Goal: Task Accomplishment & Management: Use online tool/utility

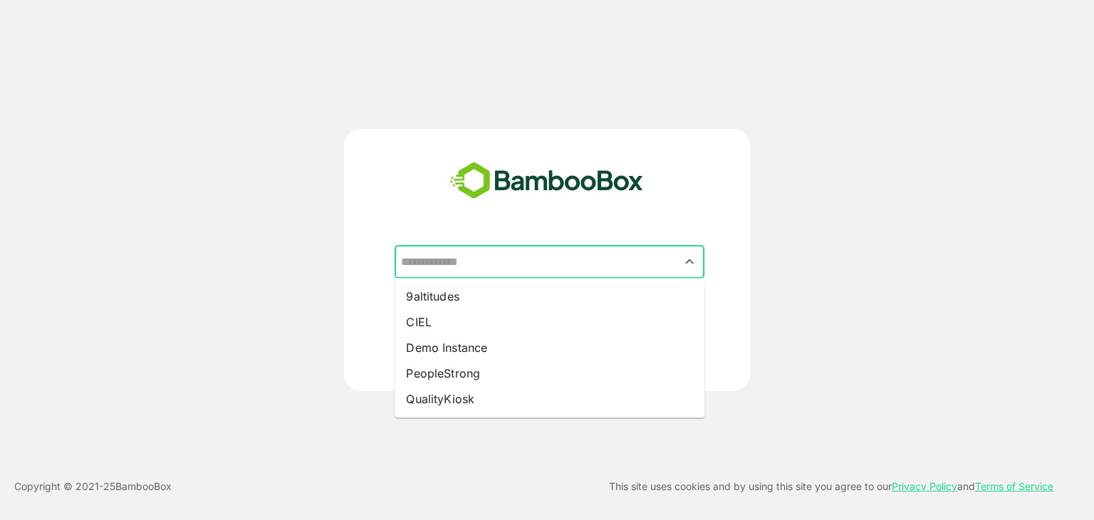
click at [513, 269] on input "text" at bounding box center [550, 262] width 304 height 27
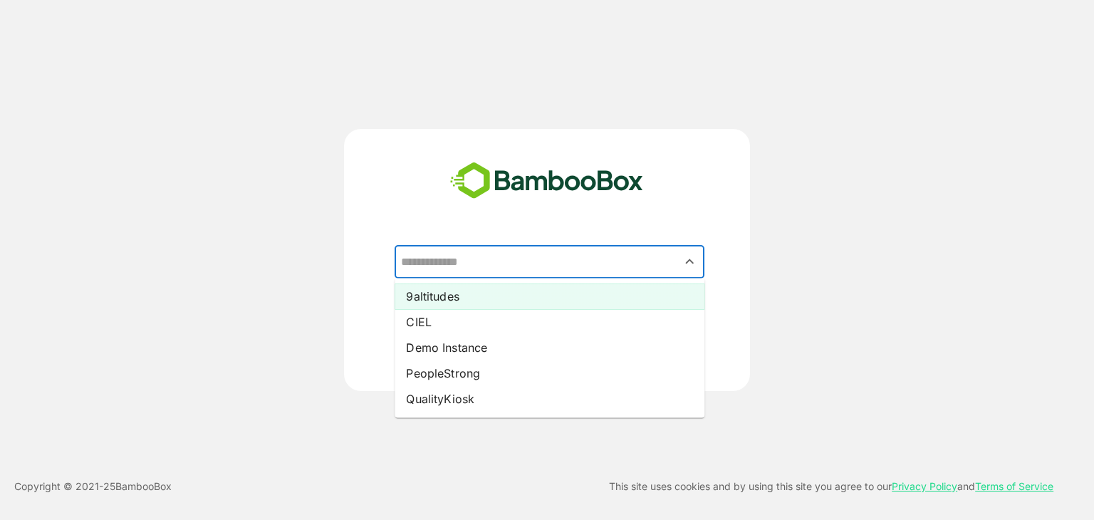
click at [464, 295] on li "9altitudes" at bounding box center [550, 297] width 310 height 26
type input "**********"
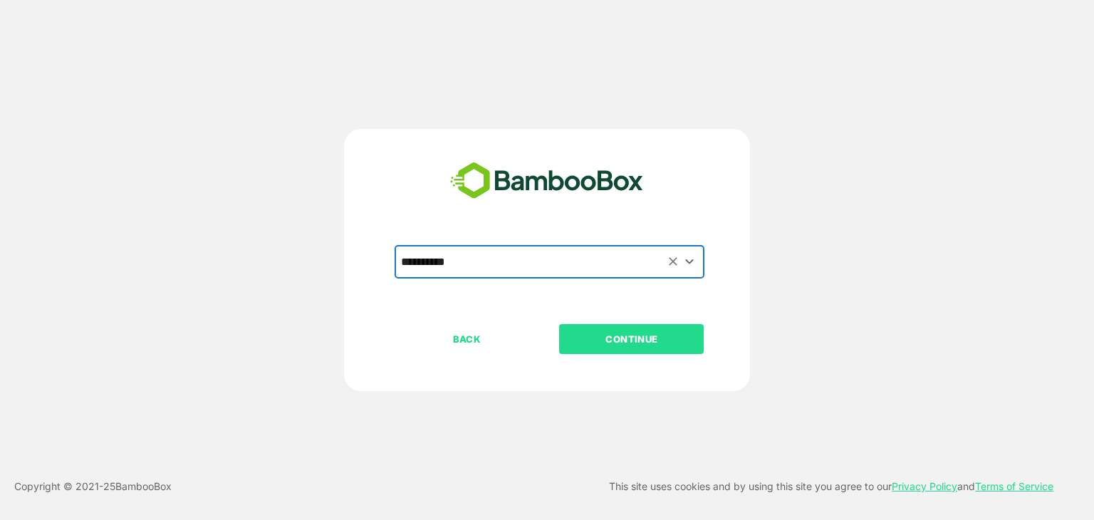
click at [664, 342] on p "CONTINUE" at bounding box center [632, 339] width 142 height 16
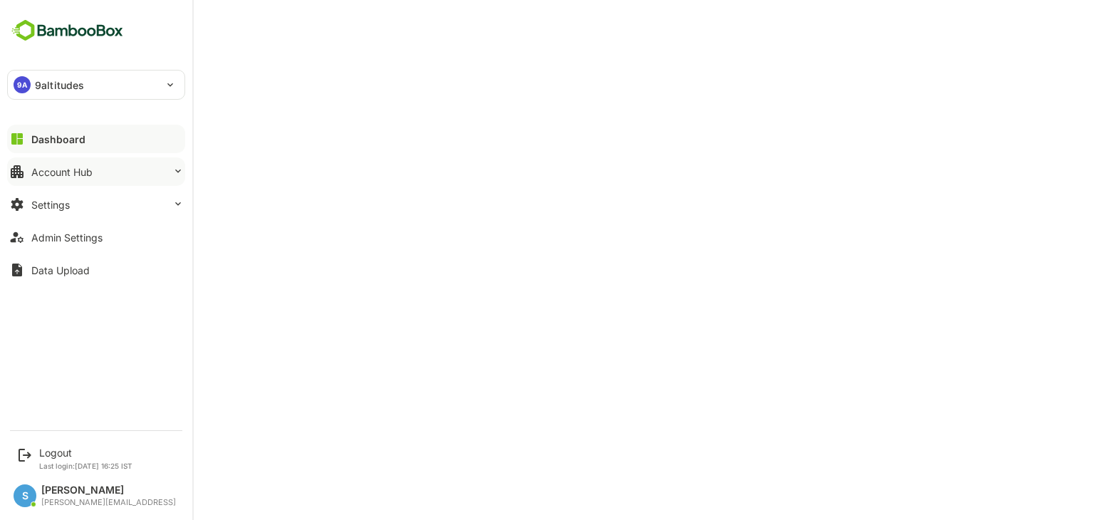
click at [94, 166] on button "Account Hub" at bounding box center [96, 171] width 178 height 28
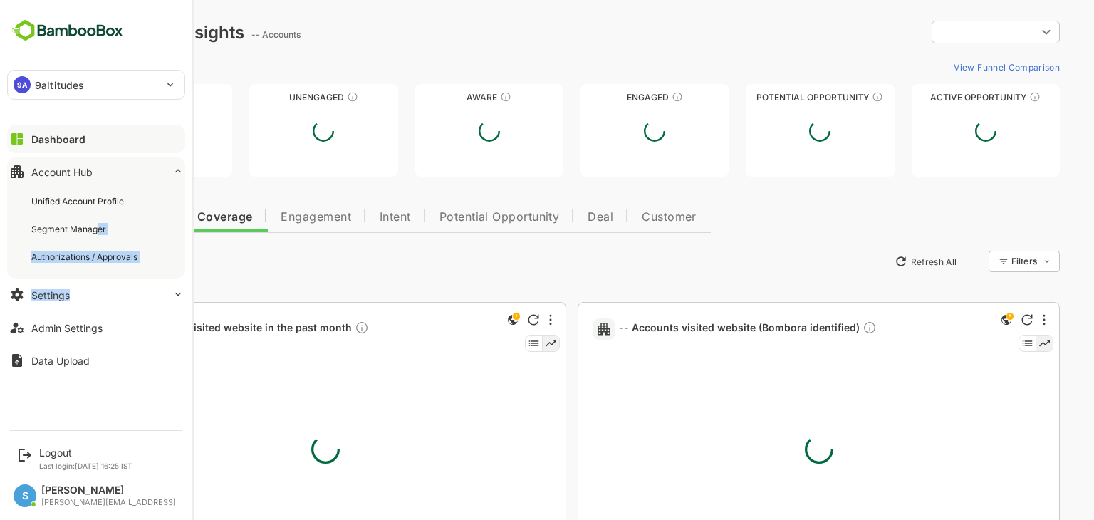
drag, startPoint x: 98, startPoint y: 223, endPoint x: 65, endPoint y: 391, distance: 171.4
click at [65, 390] on div "**********" at bounding box center [96, 211] width 192 height 422
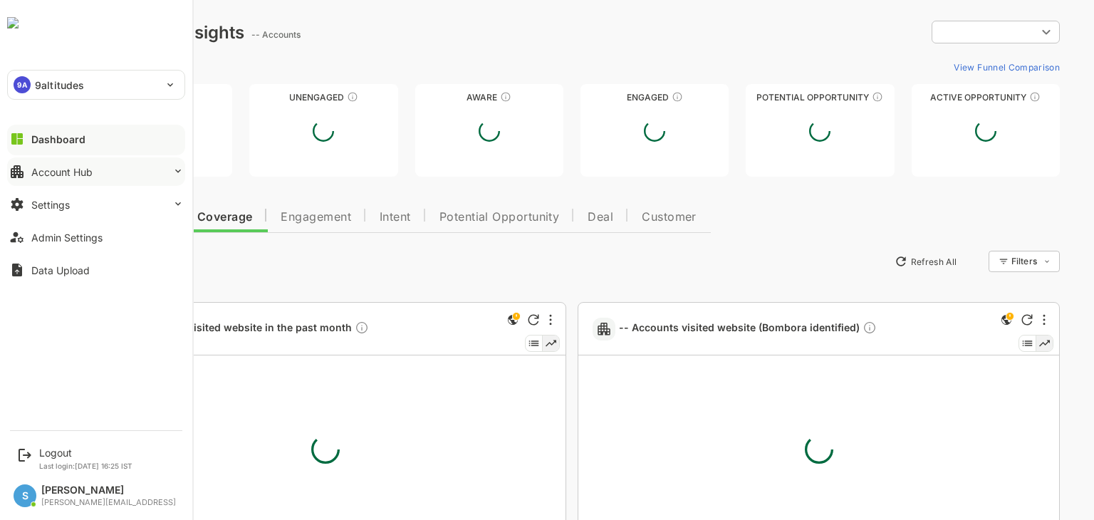
click at [87, 170] on div "Account Hub" at bounding box center [61, 172] width 61 height 12
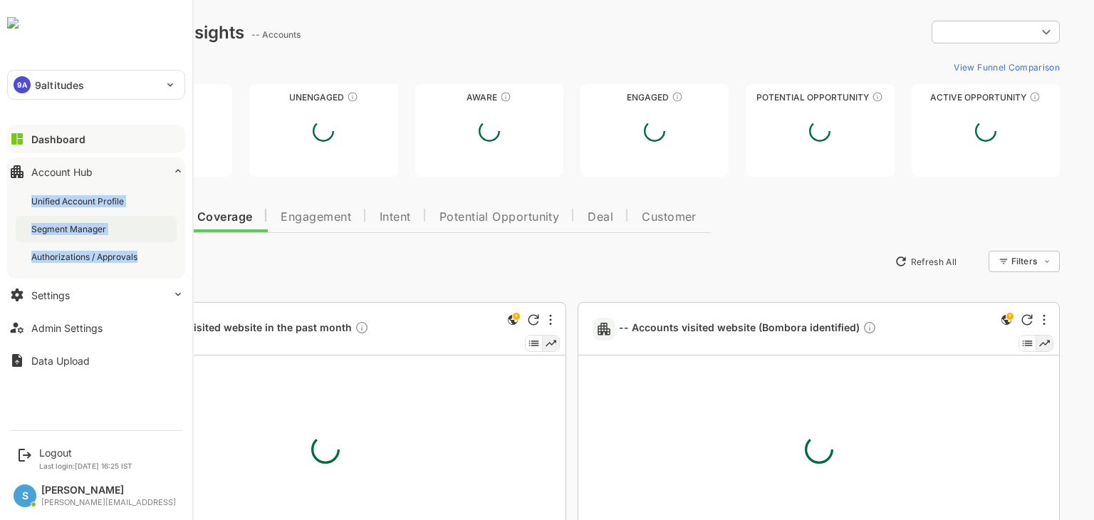
click at [85, 219] on div "Segment Manager" at bounding box center [96, 229] width 161 height 26
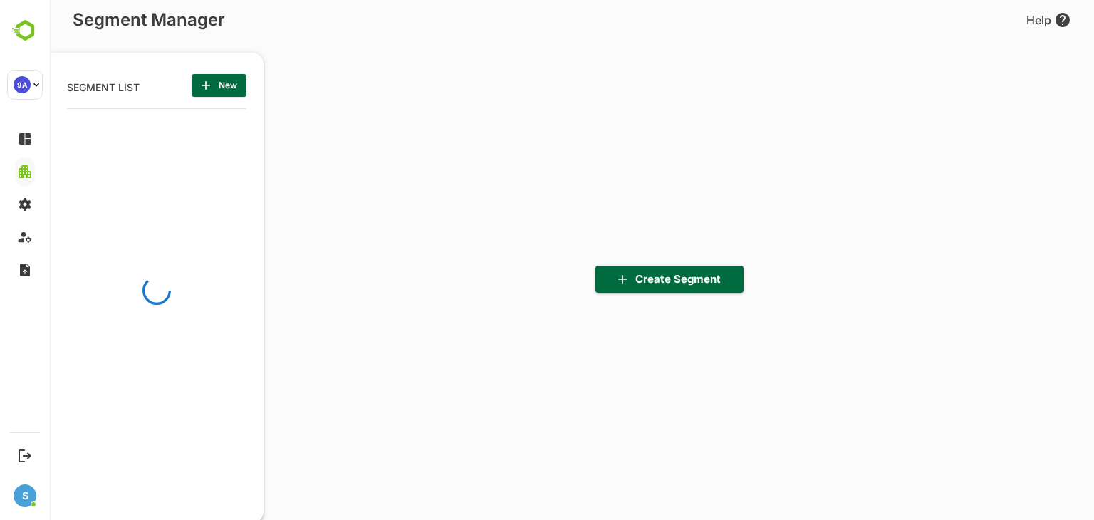
scroll to position [360, 176]
click at [216, 82] on span "New" at bounding box center [219, 85] width 32 height 19
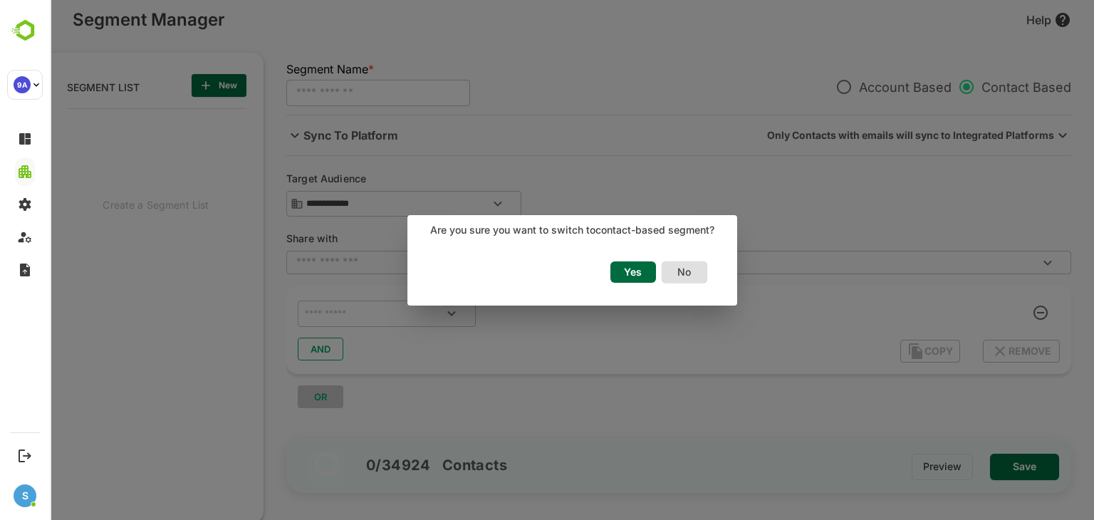
drag, startPoint x: 640, startPoint y: 263, endPoint x: 539, endPoint y: 483, distance: 242.0
click at [543, 477] on div "Are you sure you want to switch to contact -based segment? Yes No" at bounding box center [572, 260] width 1044 height 520
click at [627, 273] on span "Yes" at bounding box center [633, 272] width 31 height 19
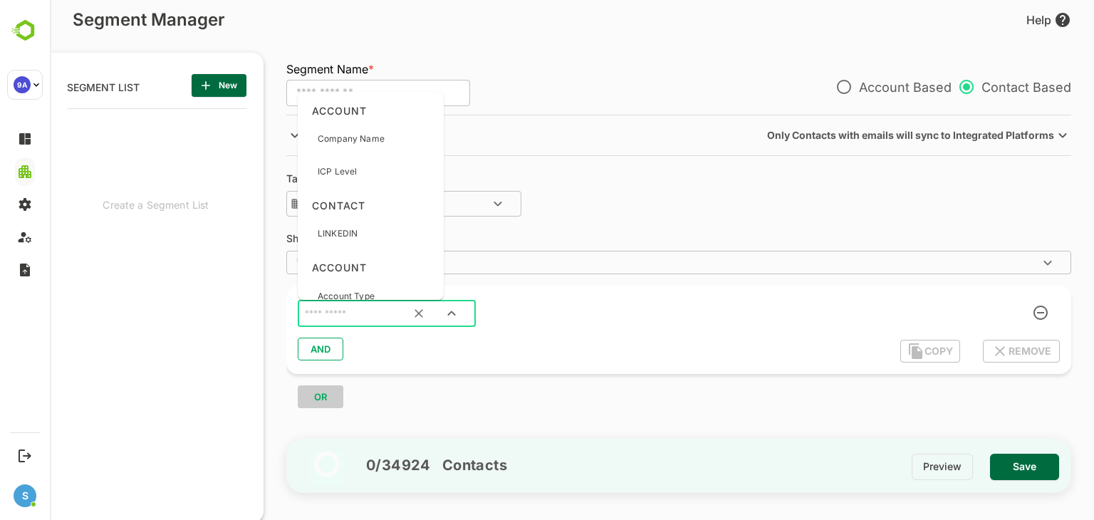
click at [395, 317] on input "text" at bounding box center [369, 314] width 134 height 19
type input "***"
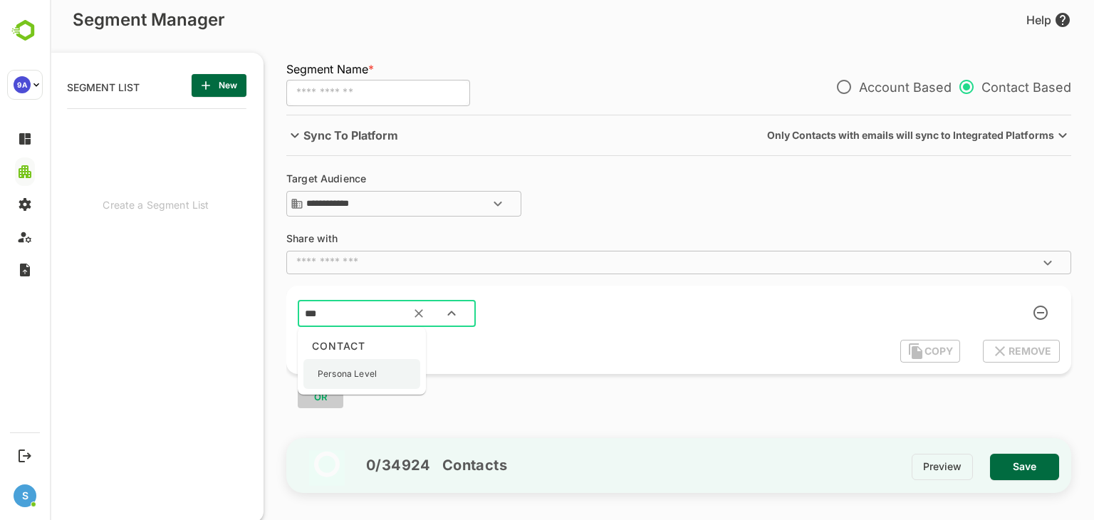
click at [374, 365] on div "Persona Level" at bounding box center [347, 374] width 59 height 30
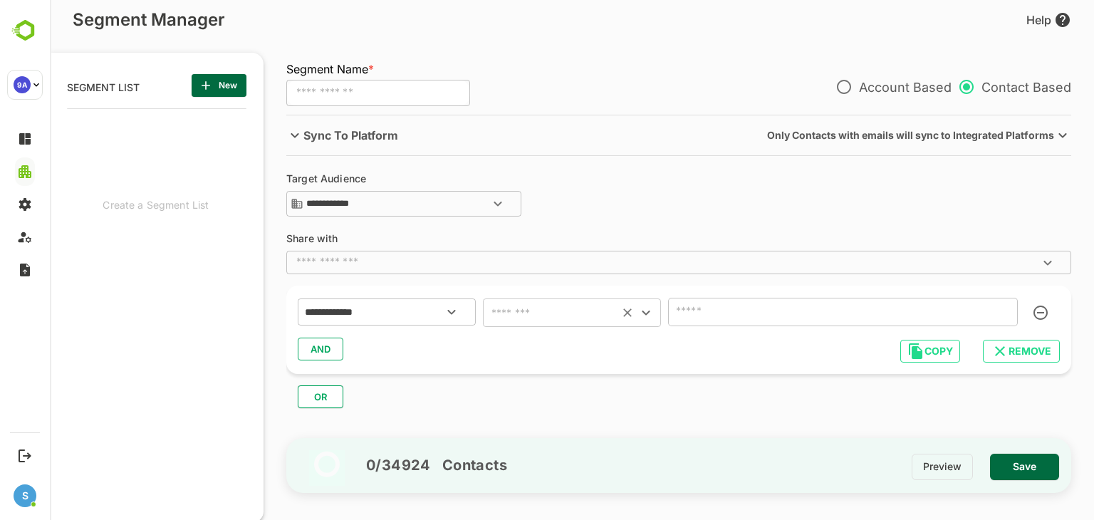
click at [576, 311] on input "text" at bounding box center [551, 313] width 128 height 20
click at [560, 341] on li "includes" at bounding box center [572, 349] width 178 height 26
type input "********"
click at [737, 308] on input "text" at bounding box center [821, 312] width 299 height 20
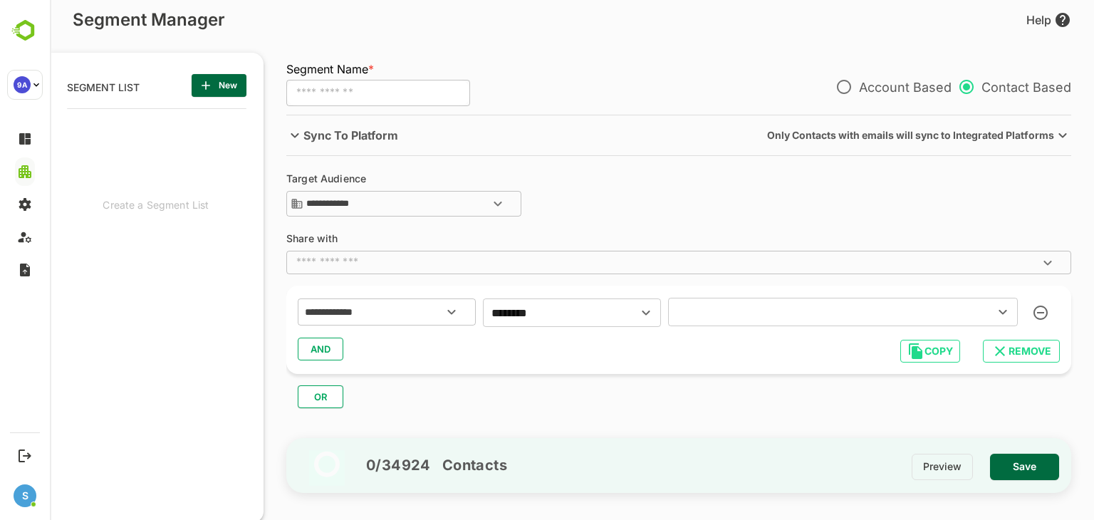
click at [737, 308] on input "text" at bounding box center [821, 312] width 299 height 20
click at [791, 324] on div "​" at bounding box center [843, 312] width 350 height 28
click at [772, 320] on input "text" at bounding box center [821, 312] width 299 height 20
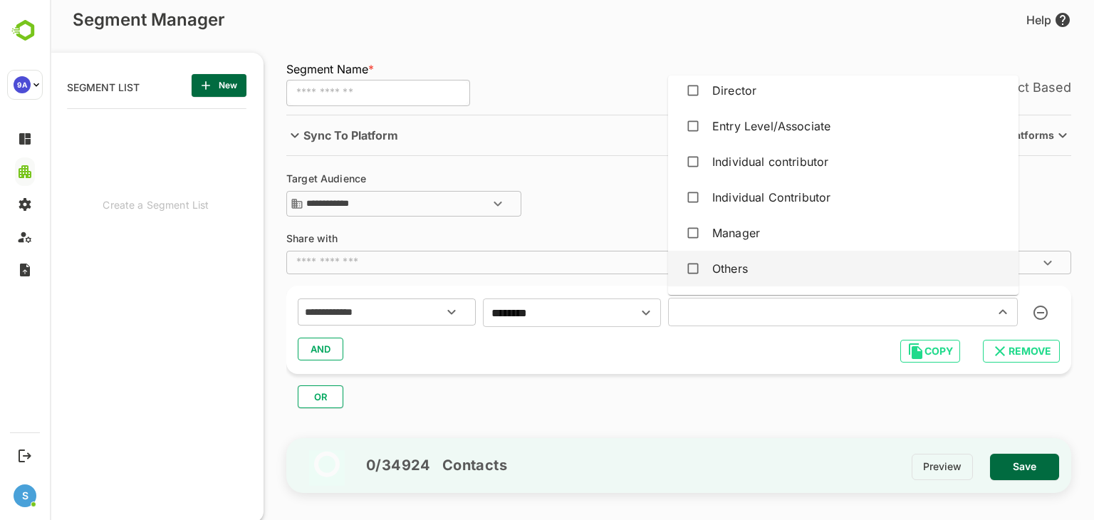
scroll to position [113, 0]
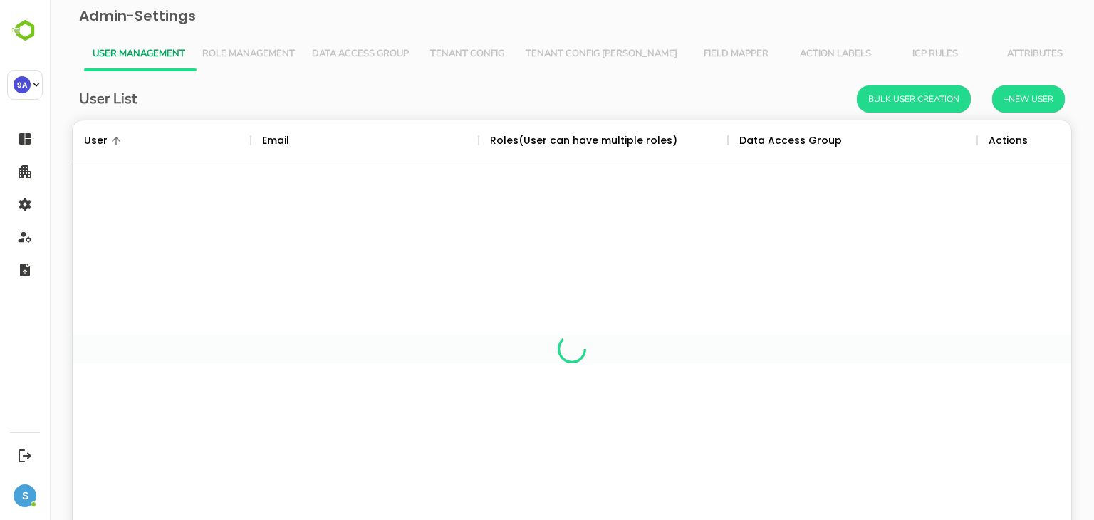
scroll to position [407, 977]
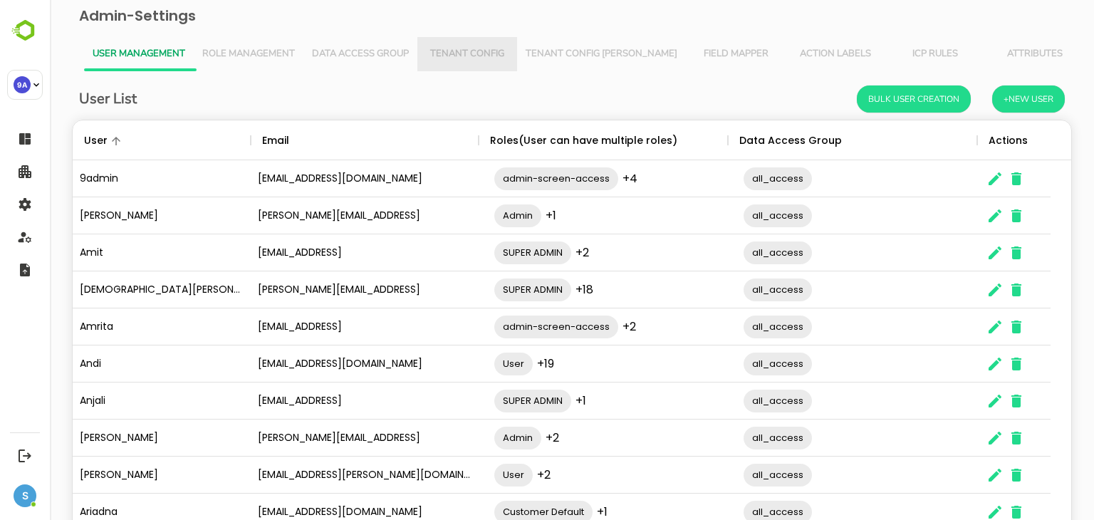
click at [490, 46] on button "Tenant Config" at bounding box center [467, 54] width 100 height 34
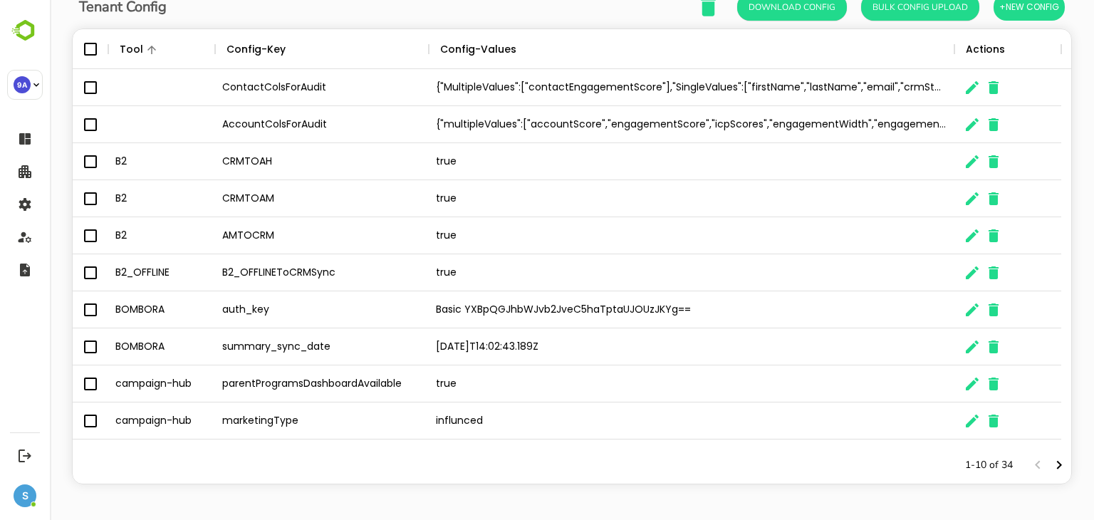
scroll to position [0, 0]
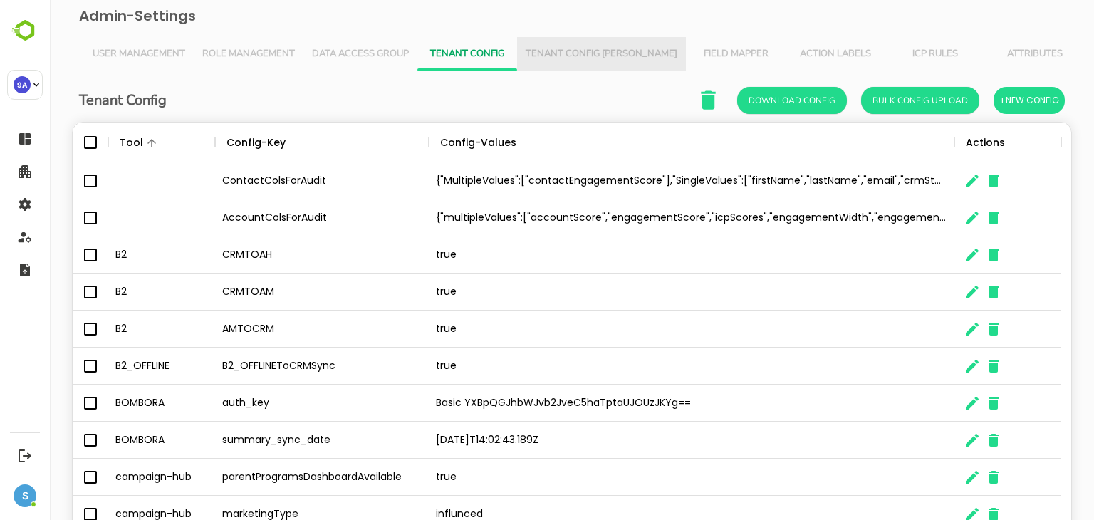
click at [615, 61] on button "Tenant Config Json" at bounding box center [601, 54] width 169 height 34
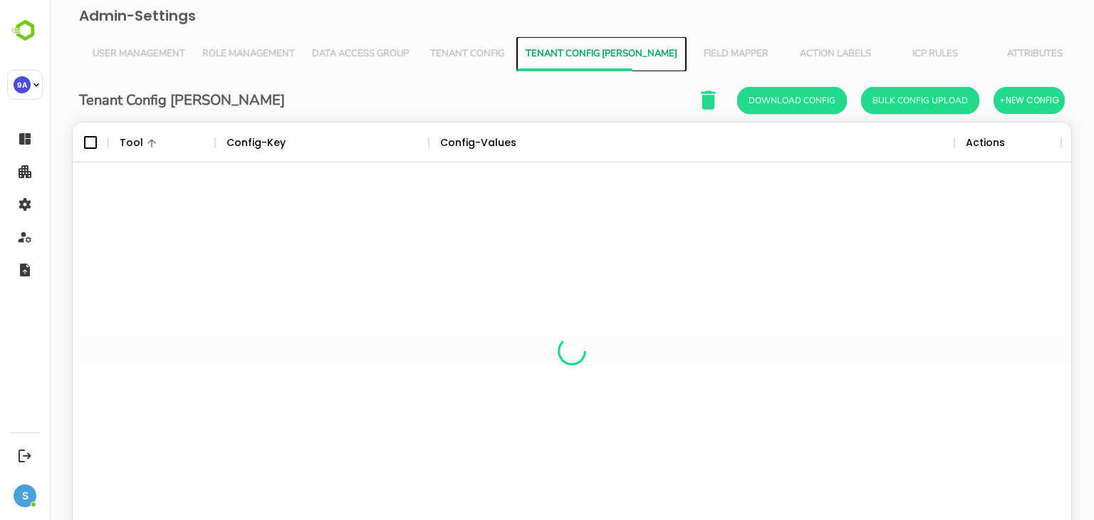
scroll to position [93, 0]
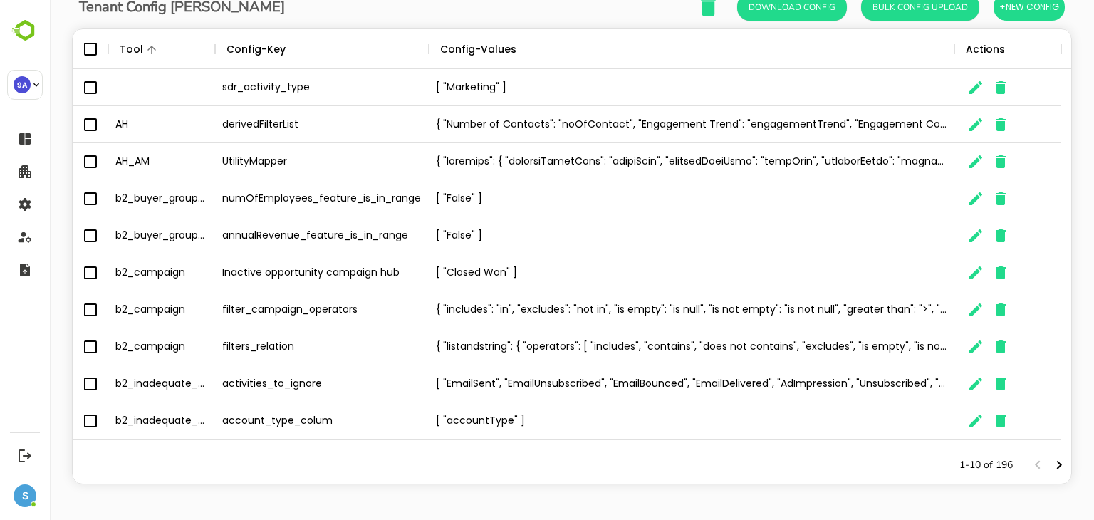
click at [176, 353] on div "b2_campaign" at bounding box center [161, 346] width 107 height 37
